Goal: Task Accomplishment & Management: Complete application form

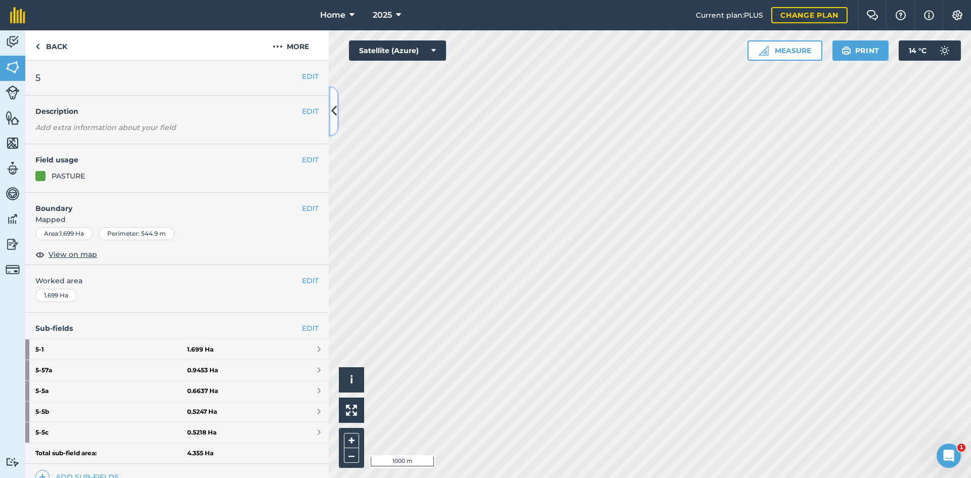
click at [334, 116] on icon at bounding box center [334, 111] width 6 height 18
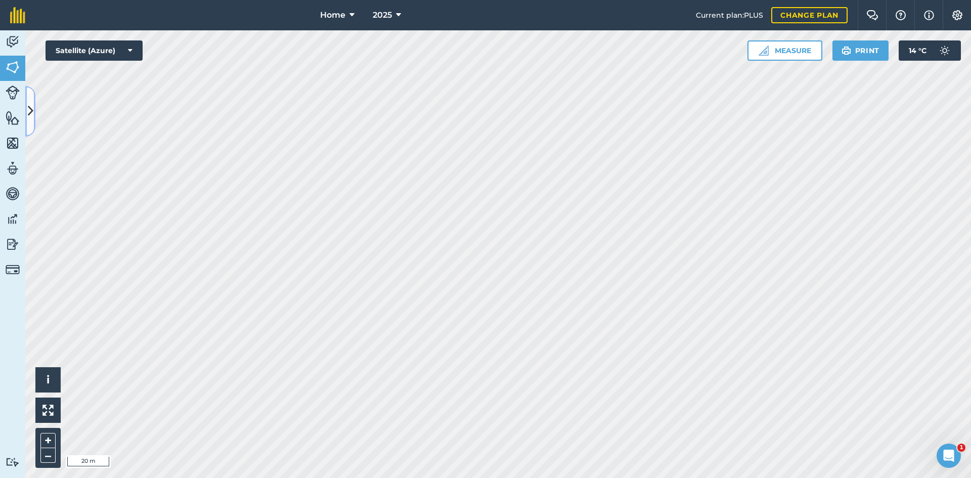
click at [28, 113] on icon at bounding box center [31, 111] width 6 height 18
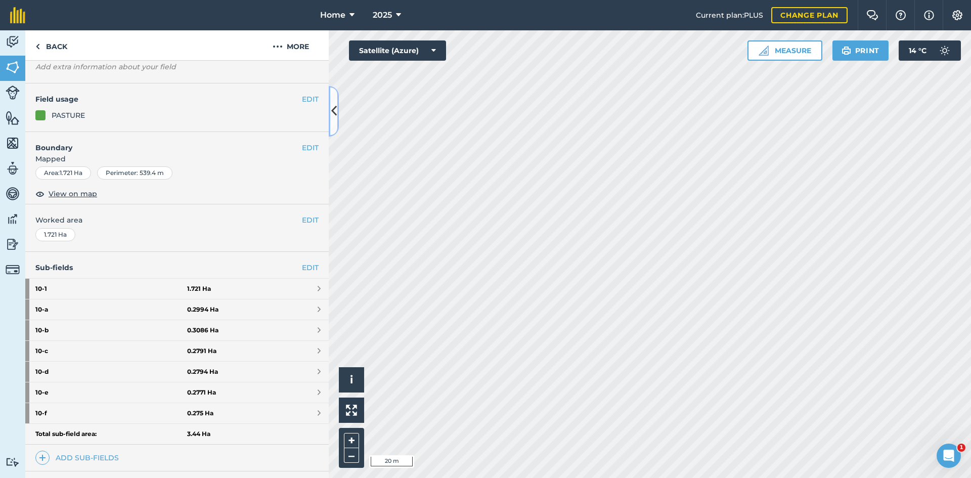
scroll to position [177, 0]
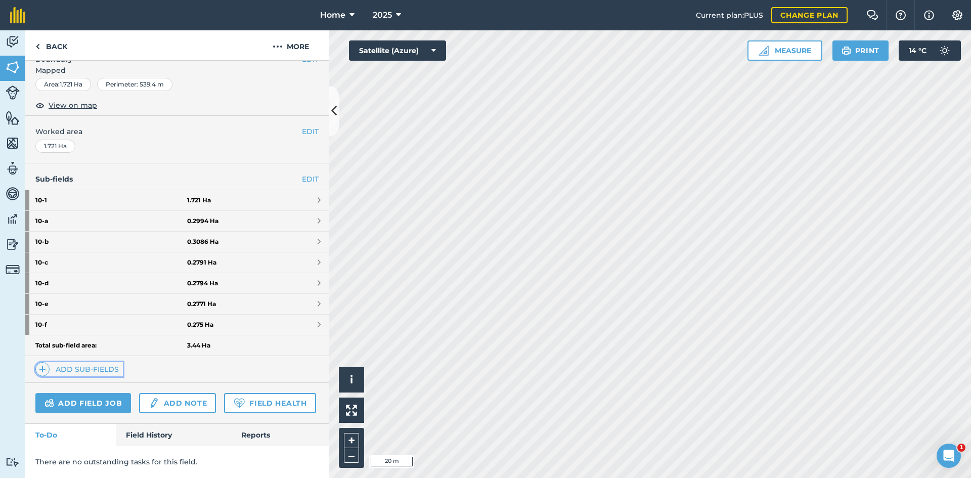
click at [101, 362] on link "Add sub-fields" at bounding box center [78, 369] width 87 height 14
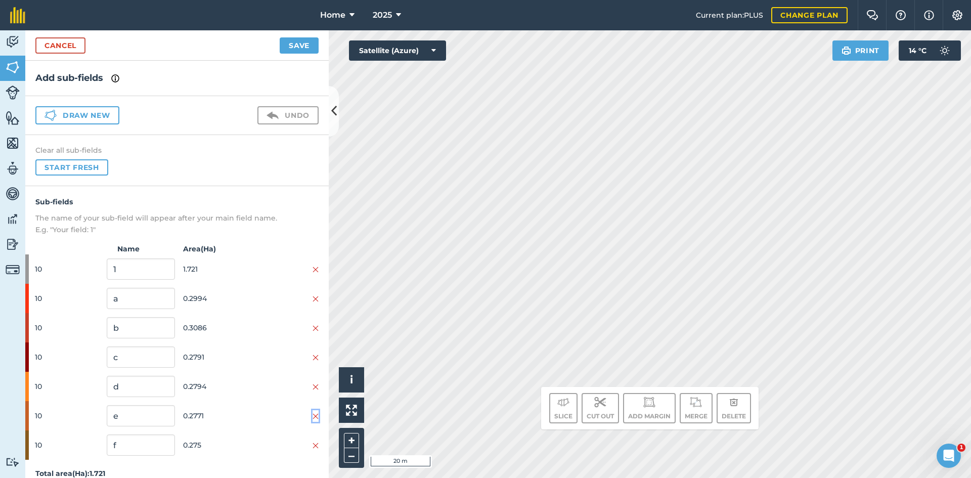
click at [312, 415] on img at bounding box center [315, 416] width 6 height 8
click at [313, 417] on img at bounding box center [315, 416] width 6 height 8
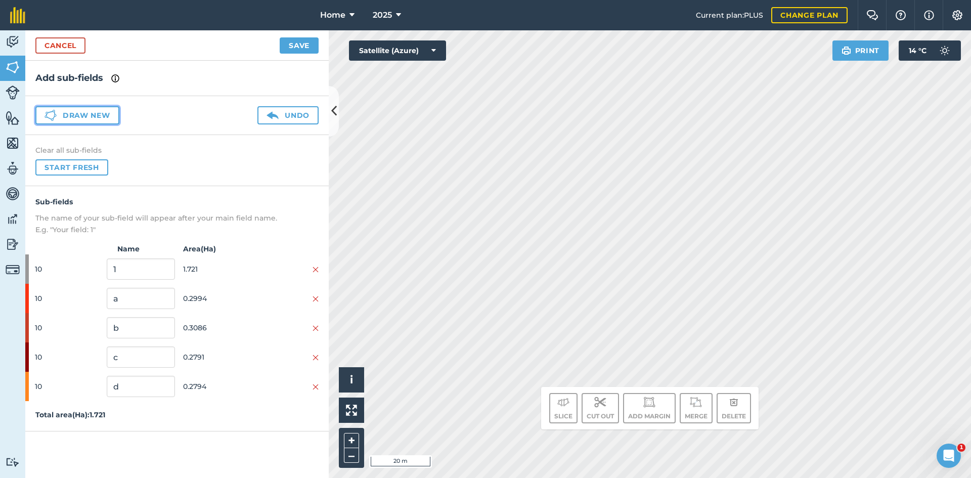
click at [104, 116] on button "Draw new" at bounding box center [77, 115] width 84 height 18
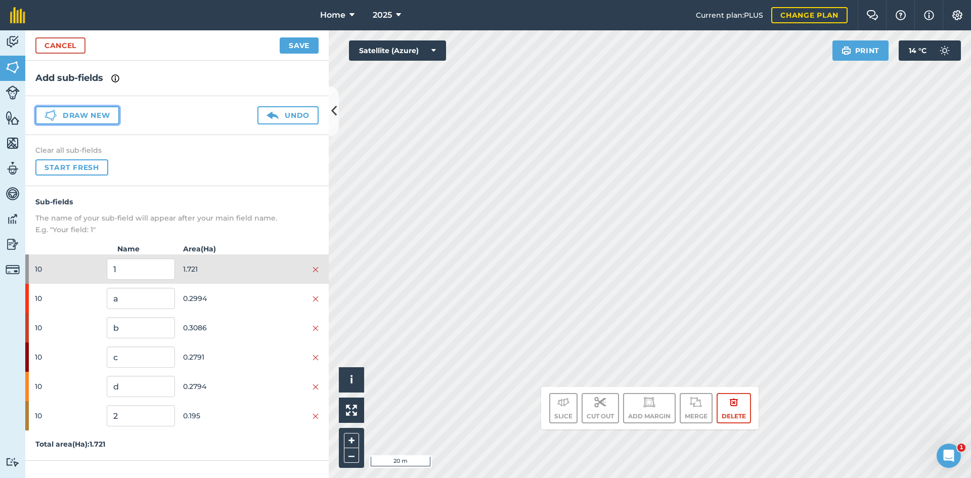
click at [91, 115] on button "Draw new" at bounding box center [77, 115] width 84 height 18
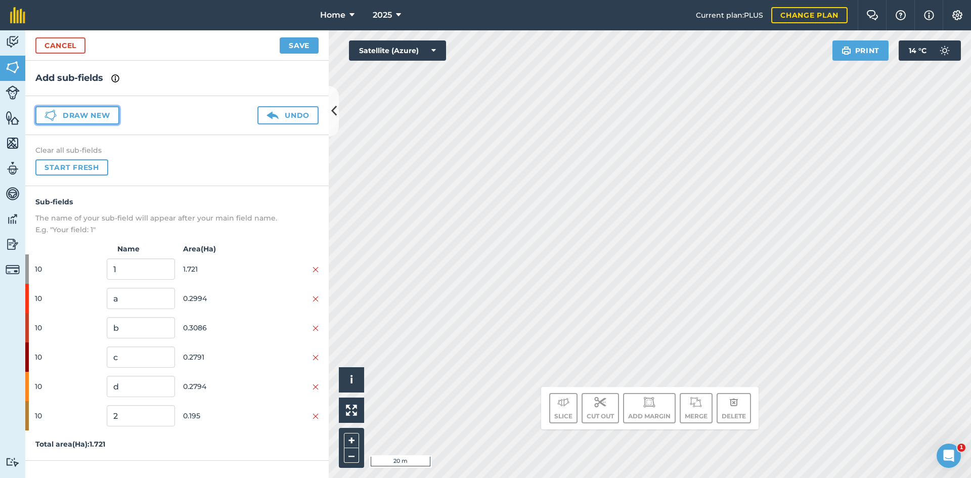
click at [90, 117] on button "Draw new" at bounding box center [77, 115] width 84 height 18
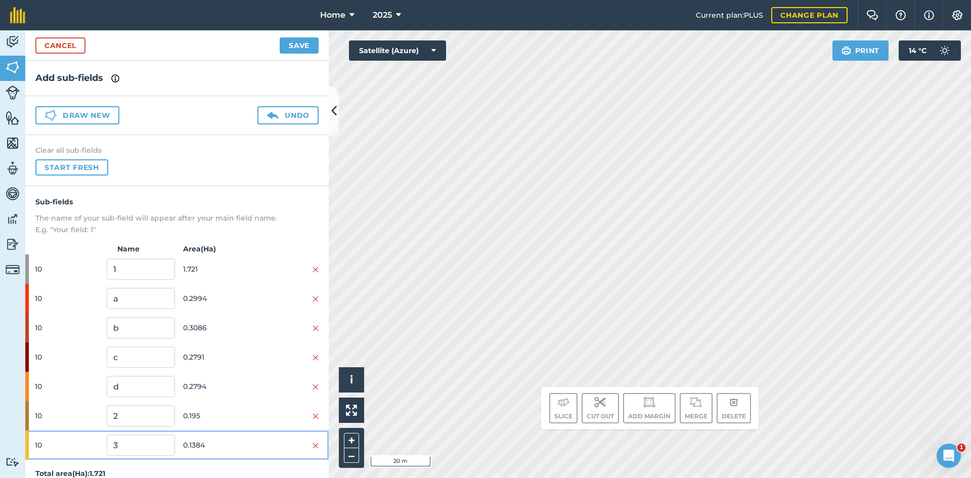
click at [222, 443] on span "0.1384" at bounding box center [217, 444] width 68 height 19
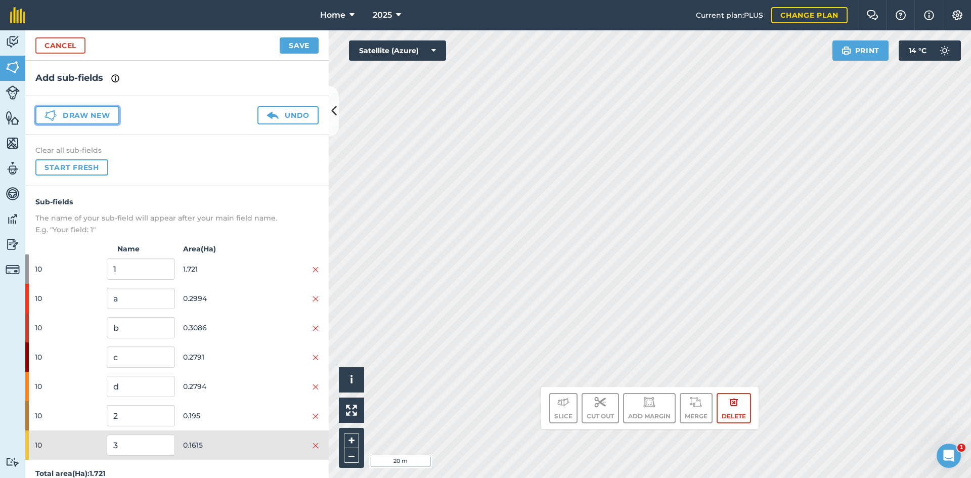
click at [74, 109] on button "Draw new" at bounding box center [77, 115] width 84 height 18
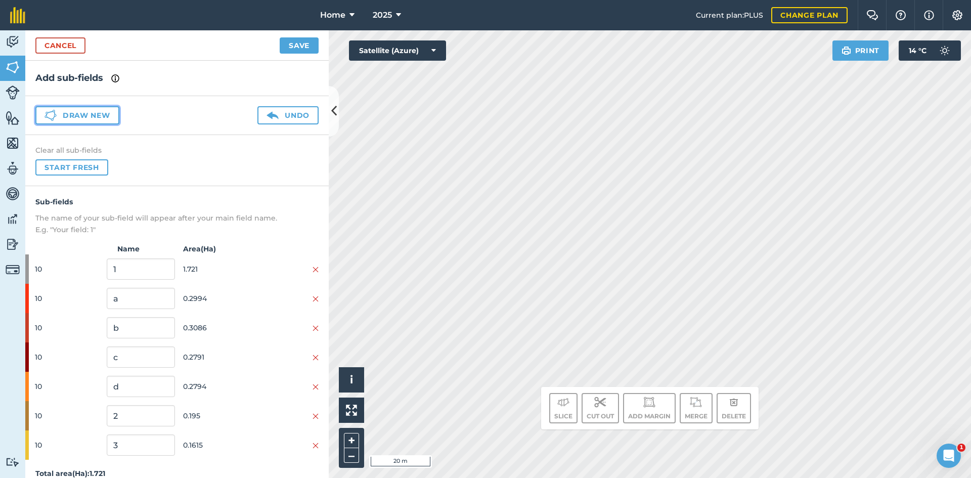
click at [75, 112] on button "Draw new" at bounding box center [77, 115] width 84 height 18
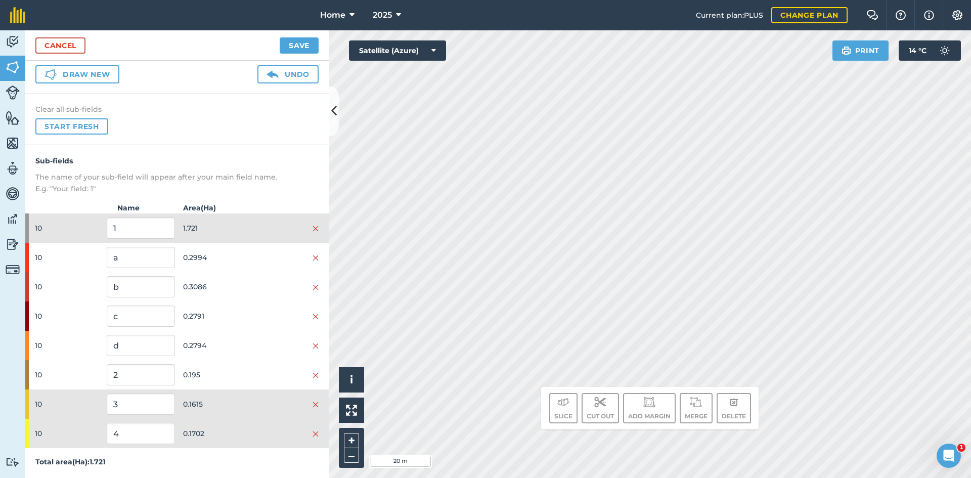
scroll to position [41, 0]
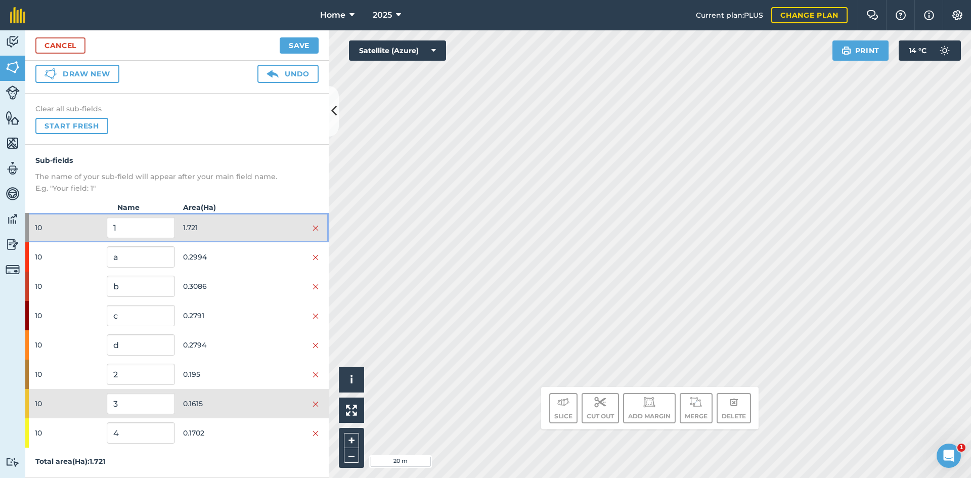
click at [221, 231] on span "1.721" at bounding box center [217, 227] width 68 height 19
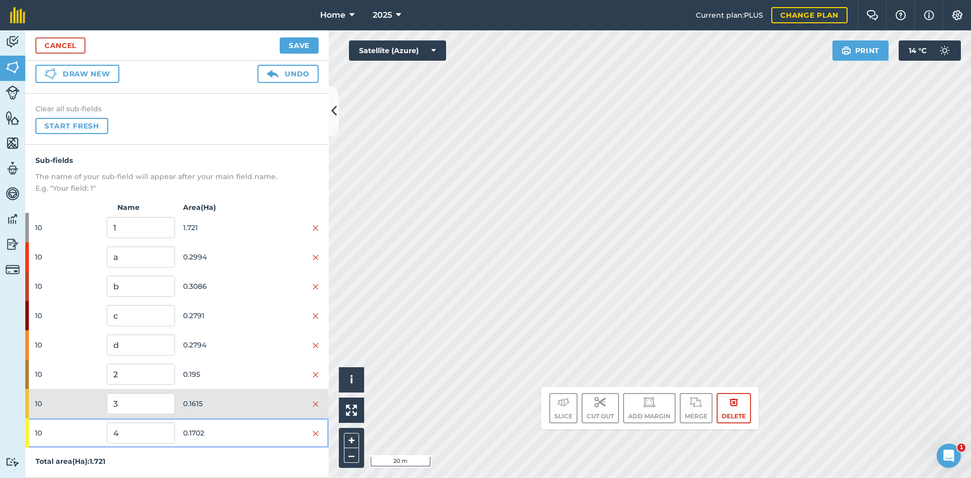
click at [208, 432] on span "0.1702" at bounding box center [217, 432] width 68 height 19
click at [222, 435] on span "0.1702" at bounding box center [217, 432] width 68 height 19
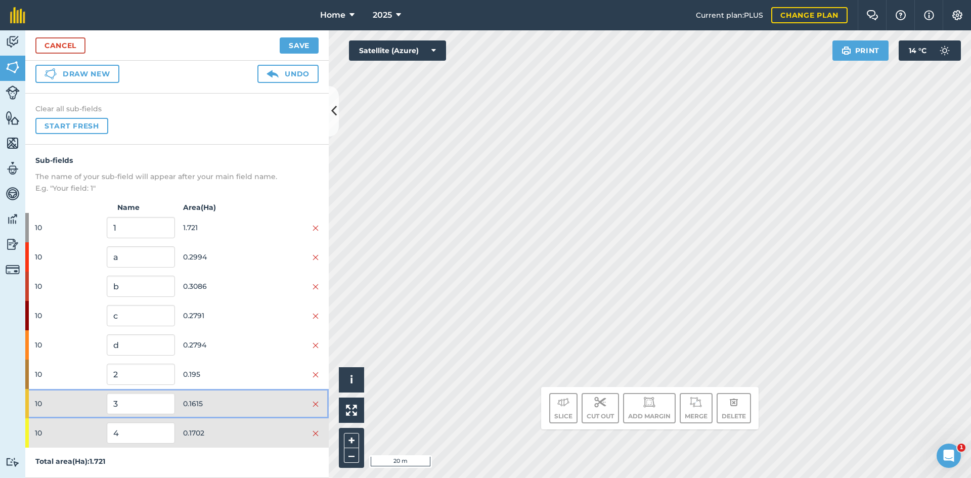
click at [253, 394] on div "10 3 0.1615" at bounding box center [176, 403] width 303 height 29
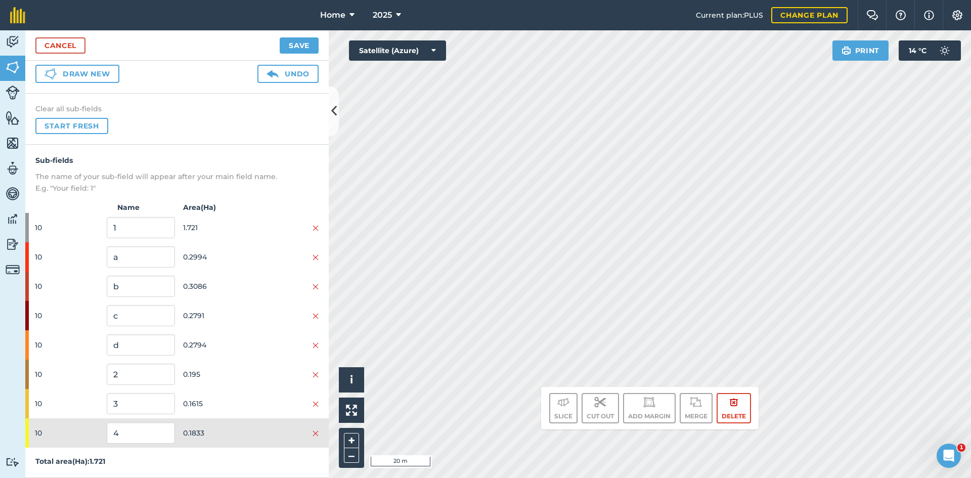
click at [214, 447] on div "Sub-fields The name of your sub-field will appear after your main field name. E…" at bounding box center [176, 311] width 303 height 333
click at [218, 402] on span "0.1615" at bounding box center [217, 403] width 68 height 19
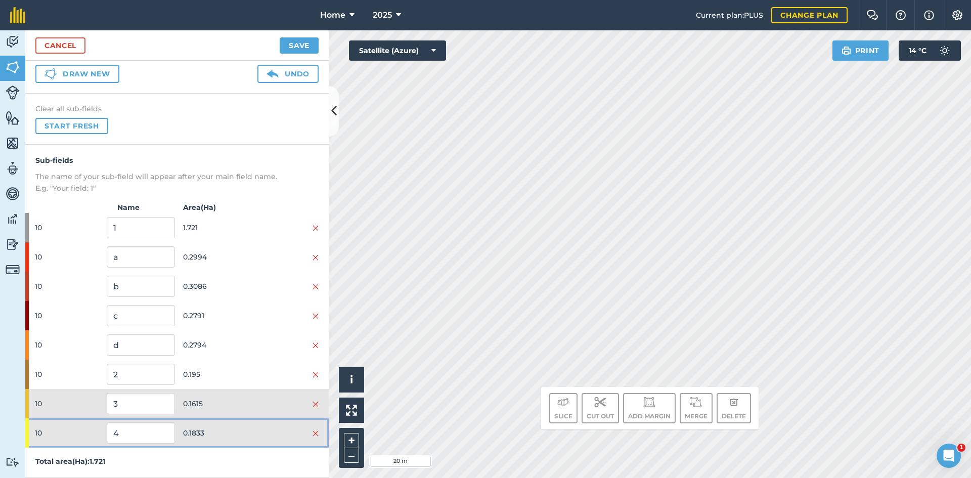
click at [241, 431] on span "0.1833" at bounding box center [217, 432] width 68 height 19
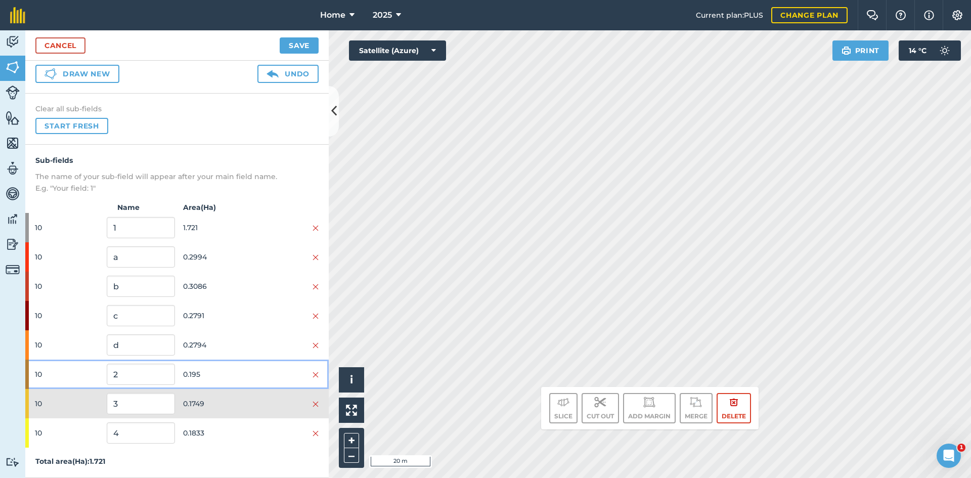
click at [213, 382] on span "0.195" at bounding box center [217, 374] width 68 height 19
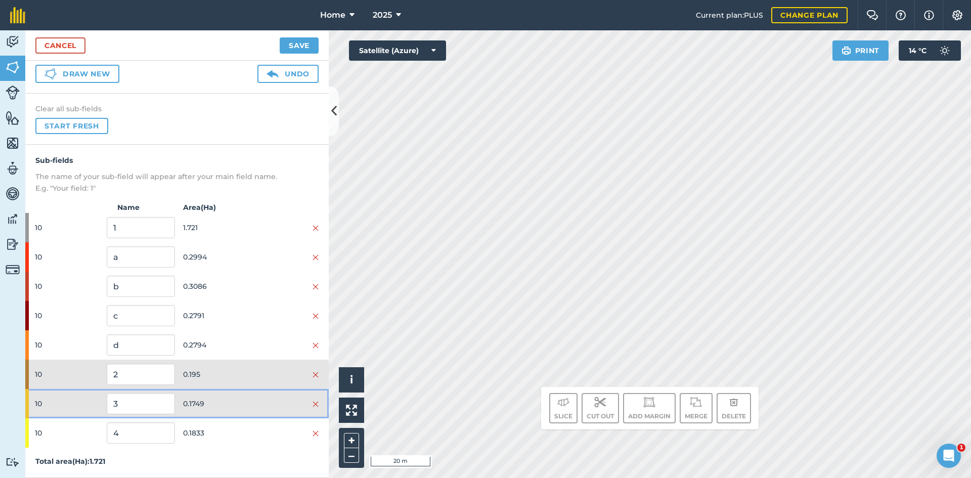
click at [229, 404] on span "0.1749" at bounding box center [217, 403] width 68 height 19
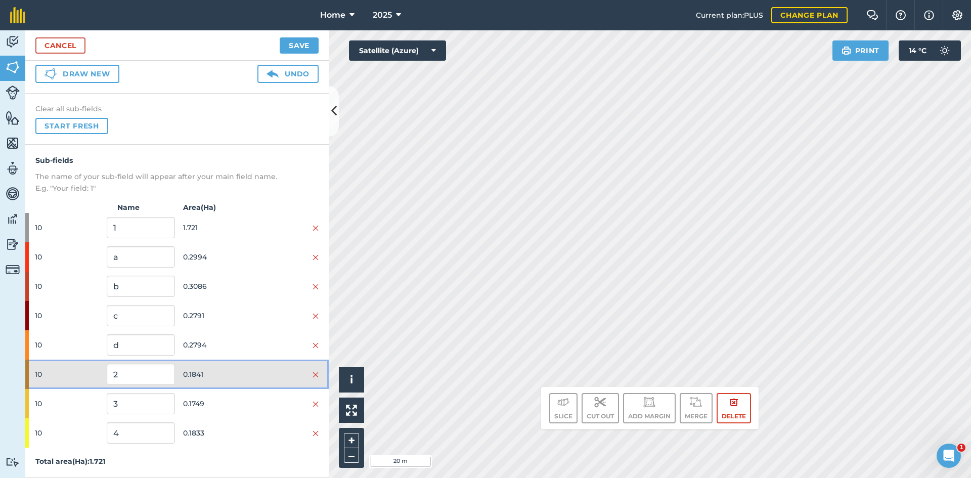
drag, startPoint x: 211, startPoint y: 372, endPoint x: 213, endPoint y: 387, distance: 15.4
click at [211, 373] on span "0.1841" at bounding box center [217, 374] width 68 height 19
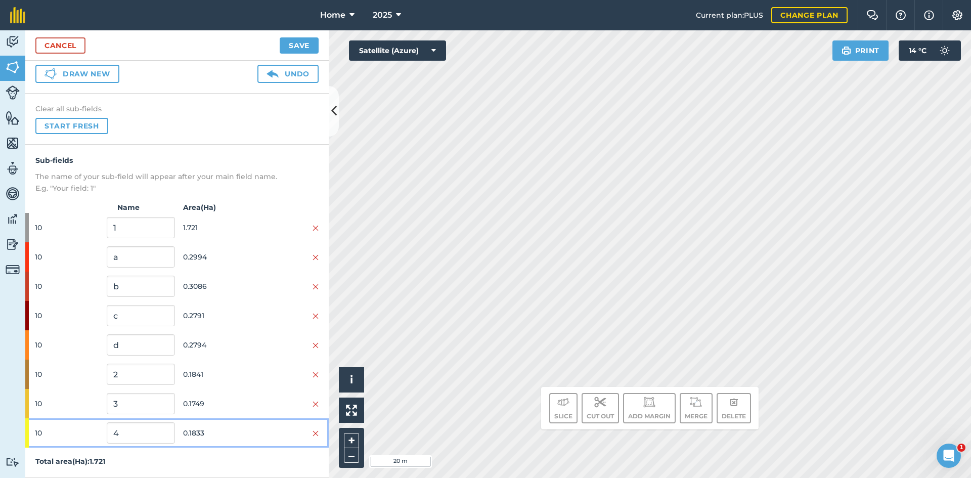
click at [240, 435] on span "0.1833" at bounding box center [217, 432] width 68 height 19
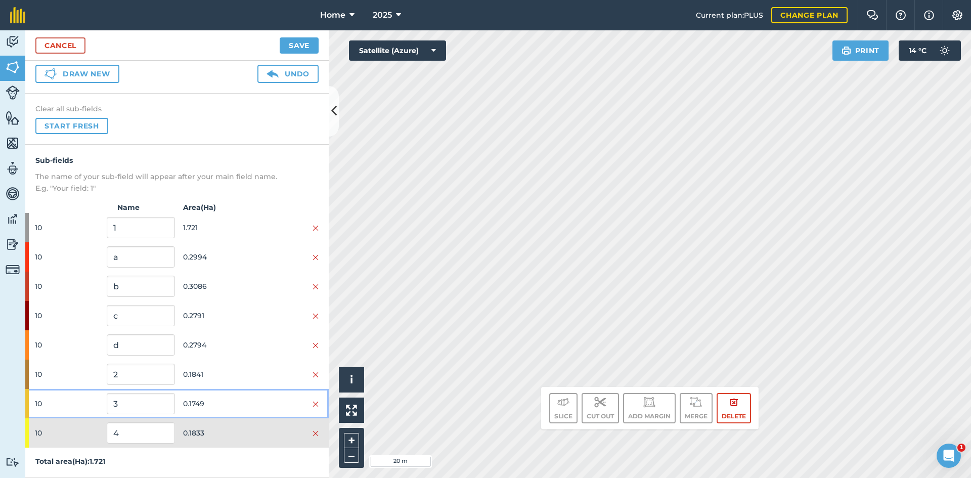
click at [251, 402] on div at bounding box center [285, 403] width 68 height 11
click at [243, 436] on span "0.1833" at bounding box center [217, 432] width 68 height 19
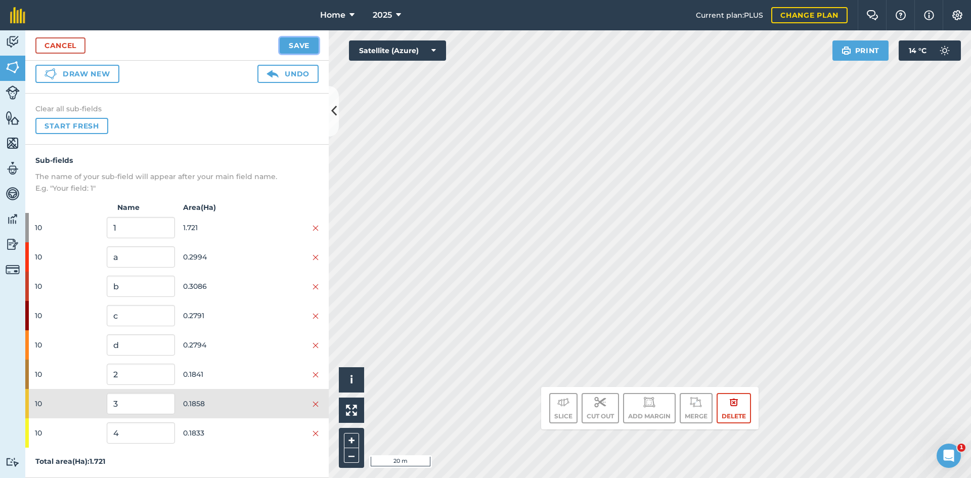
click at [303, 44] on button "Save" at bounding box center [299, 45] width 39 height 16
